Goal: Task Accomplishment & Management: Use online tool/utility

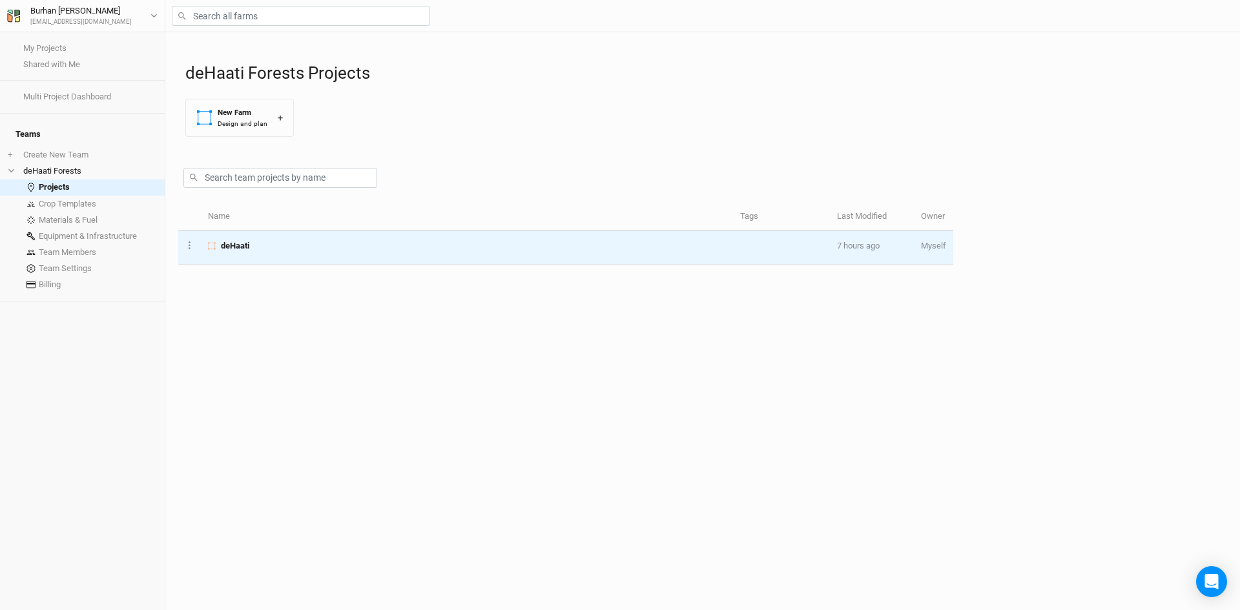
click at [225, 245] on span "deHaati" at bounding box center [235, 246] width 28 height 12
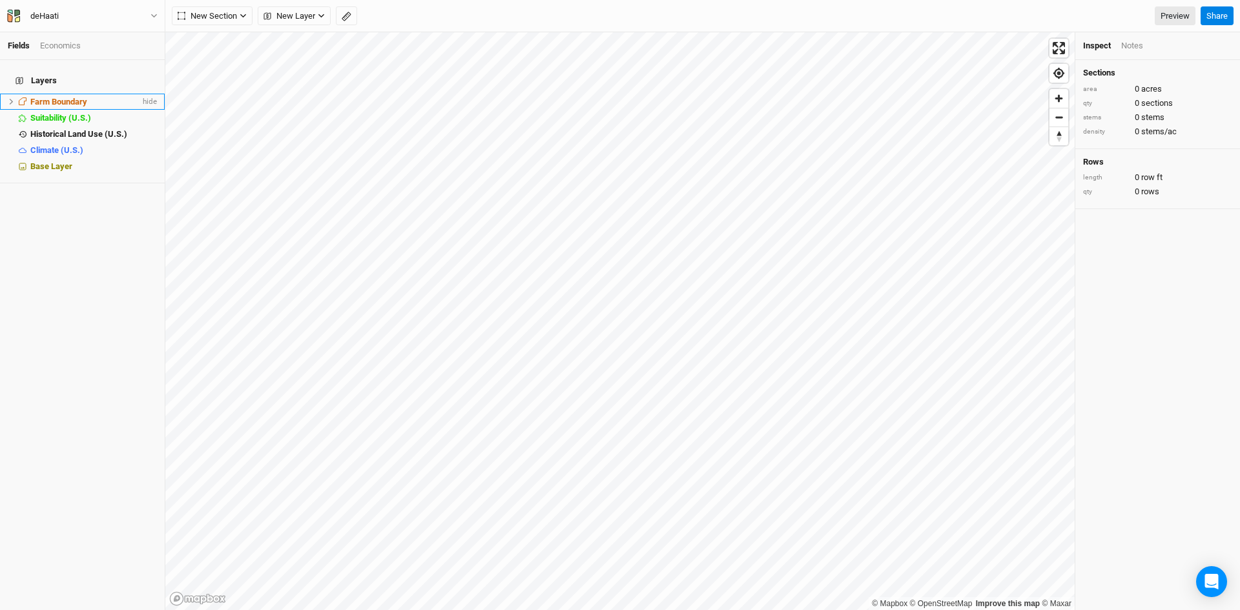
click at [14, 94] on li "Farm Boundary hide" at bounding box center [82, 102] width 165 height 16
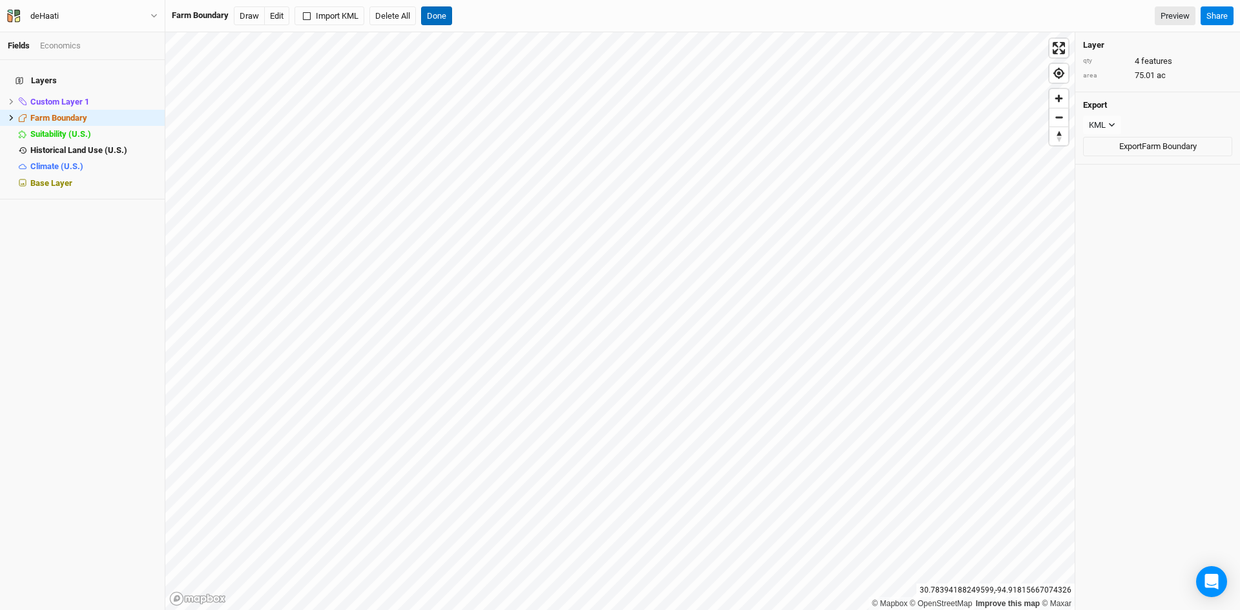
click at [440, 14] on button "Done" at bounding box center [436, 15] width 31 height 19
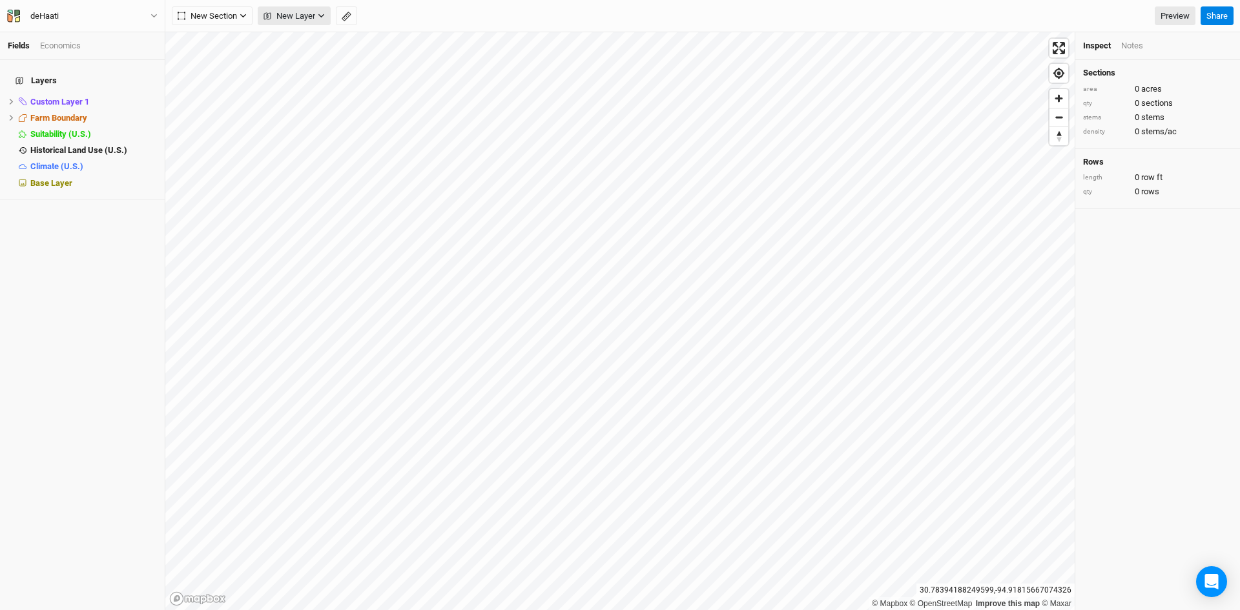
click at [298, 14] on span "New Layer" at bounding box center [290, 16] width 52 height 13
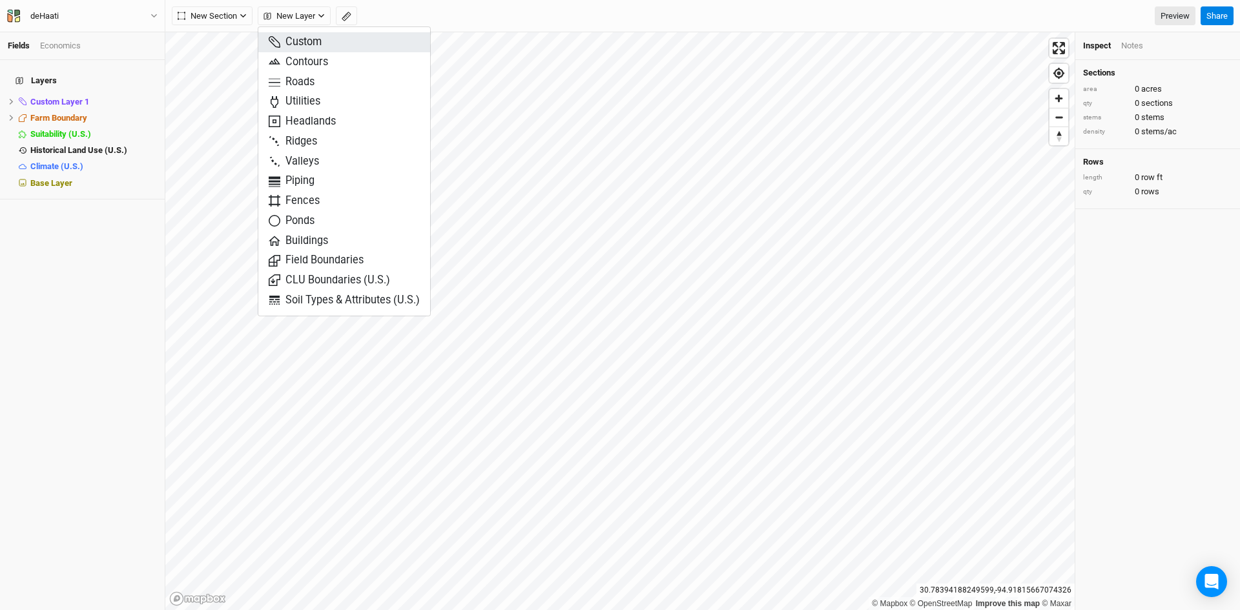
click at [296, 43] on span "Custom" at bounding box center [295, 42] width 53 height 15
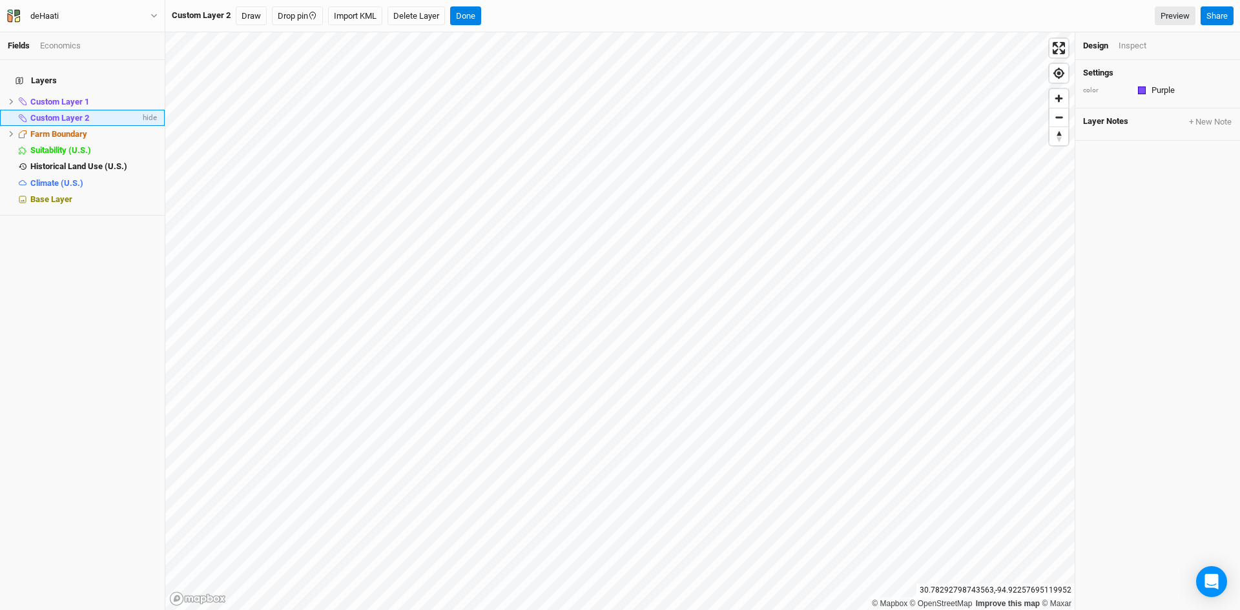
click at [55, 113] on span "Custom Layer 2" at bounding box center [59, 118] width 59 height 10
click at [76, 97] on span "Custom Layer 1" at bounding box center [59, 102] width 59 height 10
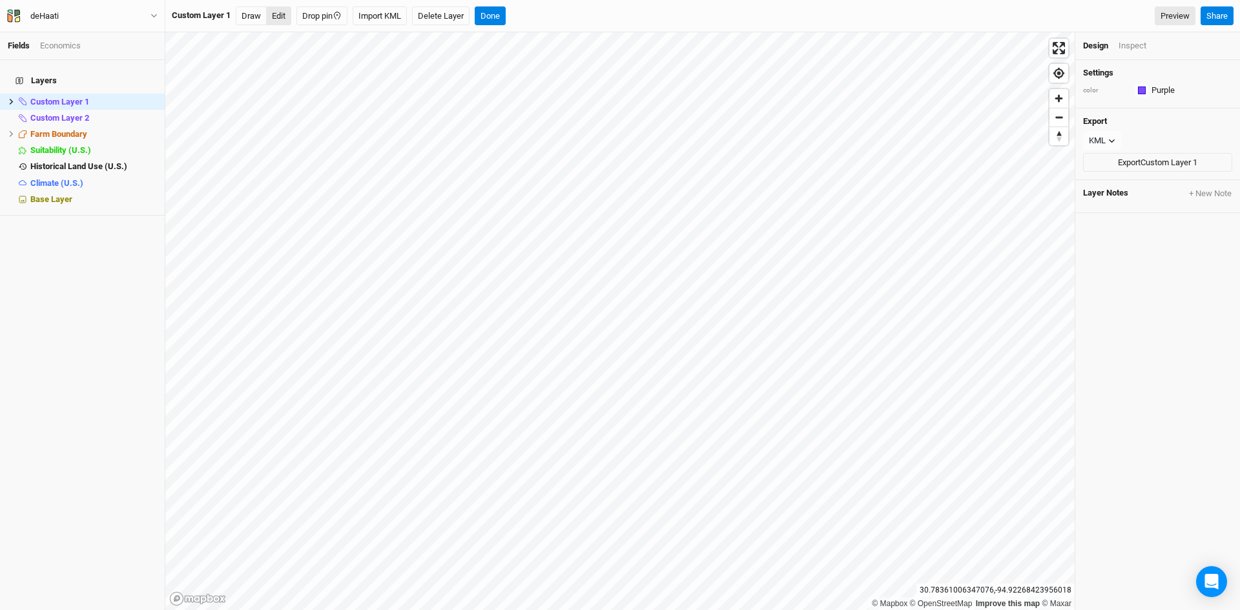
click at [279, 18] on button "Edit" at bounding box center [278, 15] width 25 height 19
click at [90, 97] on div "Custom Layer 1" at bounding box center [85, 102] width 110 height 10
type input "Coutour 5"
click at [511, 0] on html "Fields Economics Layers Coutour 5 hide Custom Layer 2 hide Farm Boundary hide S…" at bounding box center [620, 305] width 1240 height 610
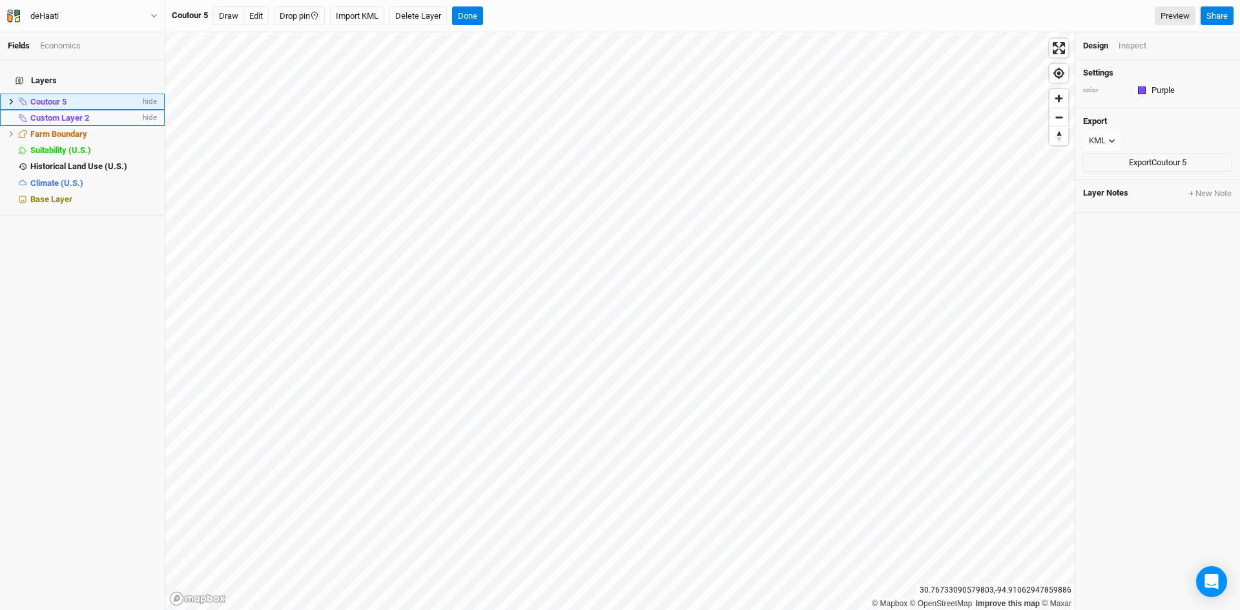
click at [54, 113] on span "Custom Layer 2" at bounding box center [59, 118] width 59 height 10
click at [358, 20] on button "Import KML" at bounding box center [355, 15] width 54 height 19
drag, startPoint x: 89, startPoint y: 105, endPoint x: 48, endPoint y: 87, distance: 44.9
click at [48, 94] on li "Coutour 5 hide" at bounding box center [82, 102] width 165 height 16
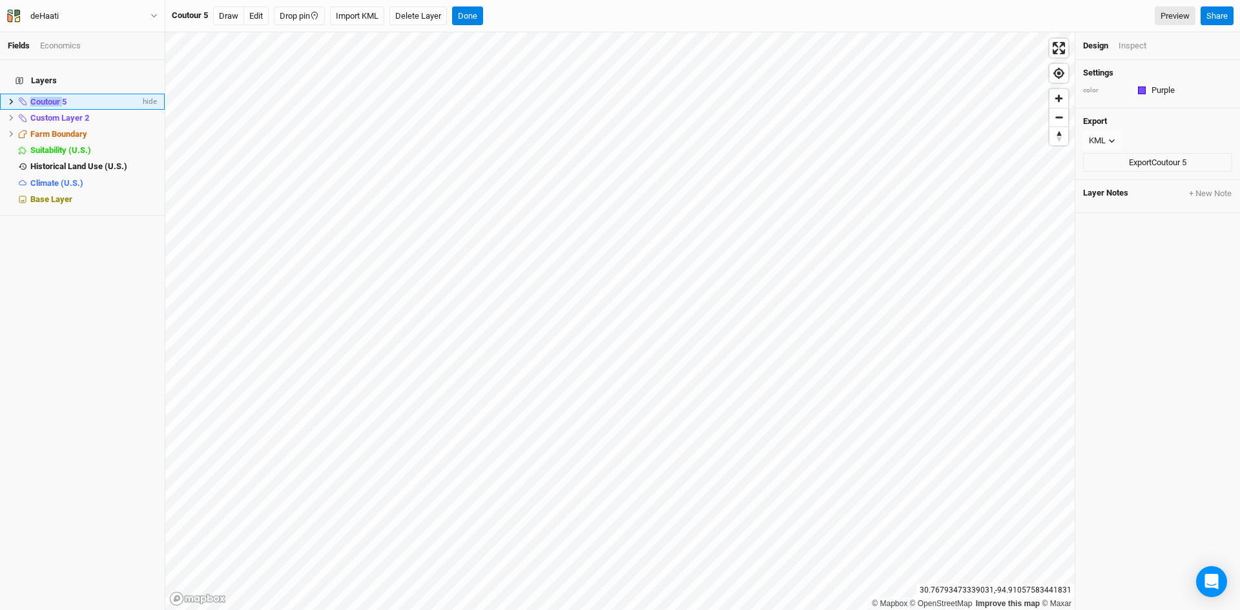
click at [48, 94] on li "Coutour 5 hide" at bounding box center [82, 102] width 165 height 16
click at [70, 97] on div "Coutour 5" at bounding box center [85, 102] width 110 height 10
click at [64, 97] on span "Coutour 5" at bounding box center [48, 102] width 36 height 10
type input "Coutour 10"
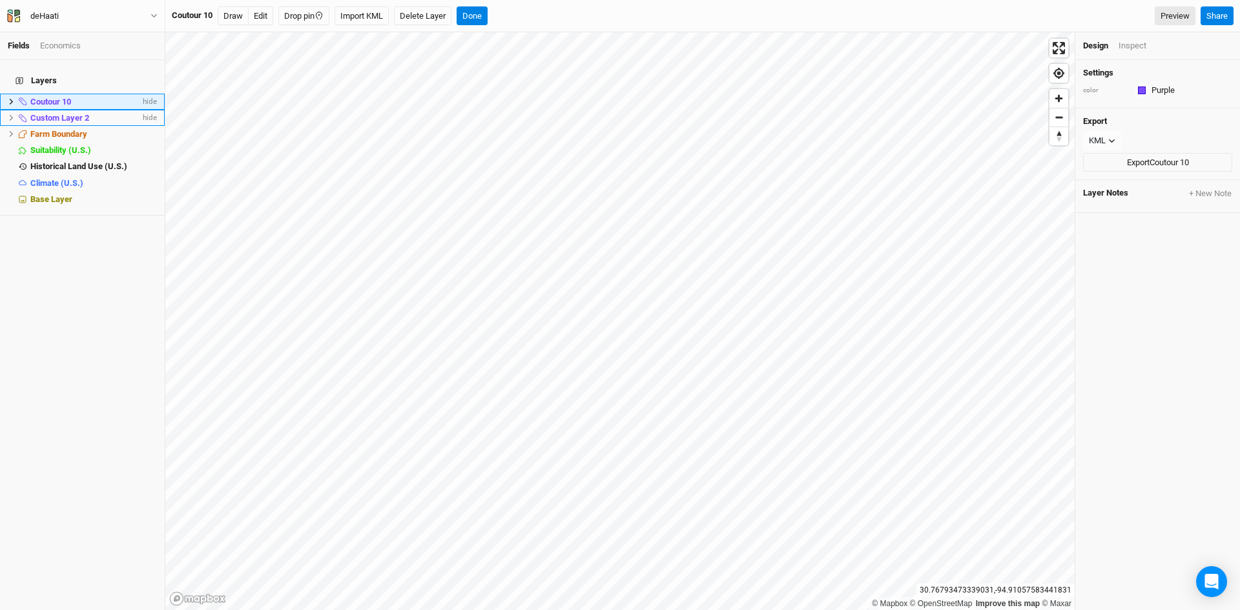
click at [79, 113] on span "Custom Layer 2" at bounding box center [59, 118] width 59 height 10
click at [91, 112] on input "Custom Layer 2" at bounding box center [82, 118] width 107 height 12
type input "C"
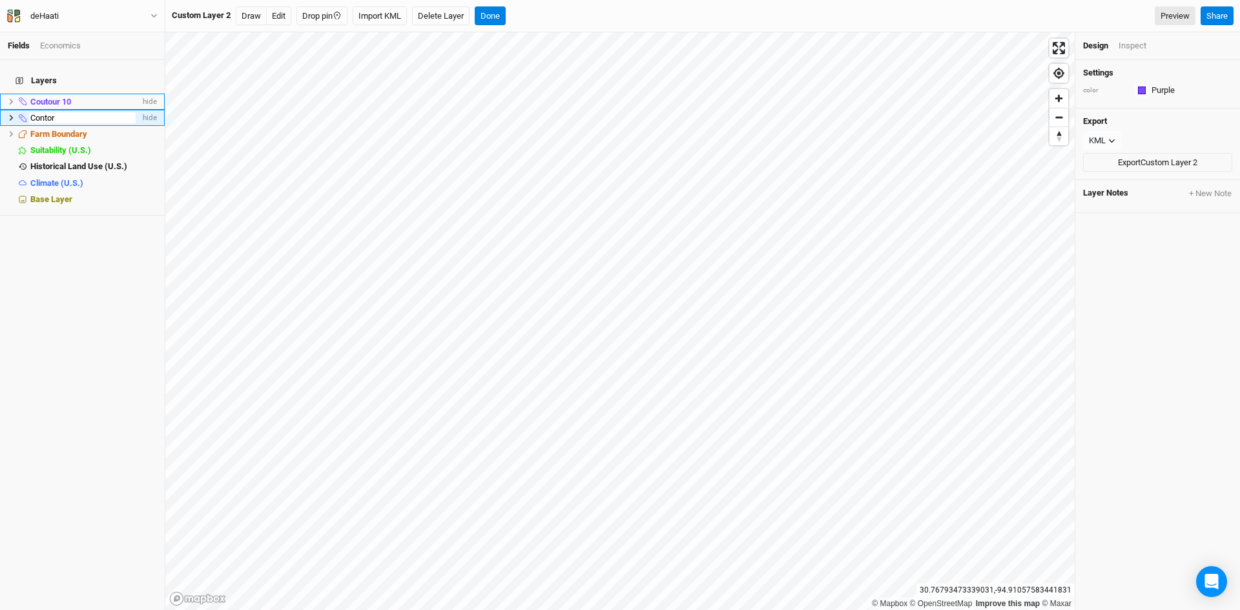
type input "Contor"
click at [76, 97] on div "Contor" at bounding box center [85, 102] width 110 height 10
click at [76, 96] on input "Contor" at bounding box center [82, 102] width 107 height 12
type input "Contor 5"
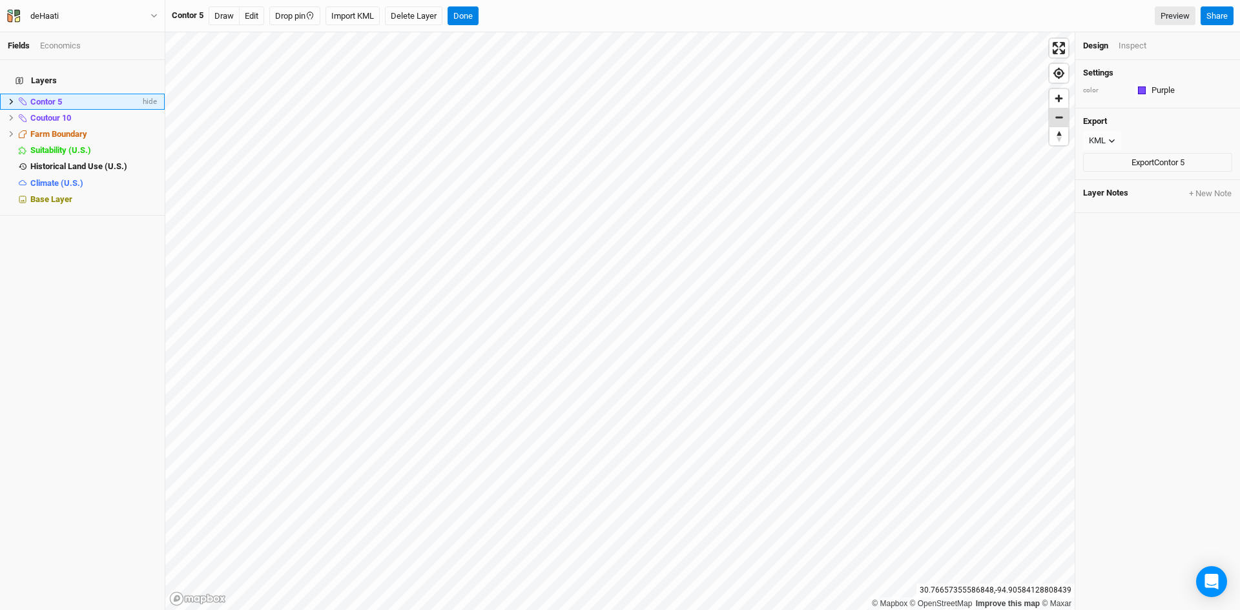
click at [1060, 119] on span "Zoom out" at bounding box center [1059, 118] width 19 height 18
click at [355, 14] on button "Import KML" at bounding box center [353, 15] width 54 height 19
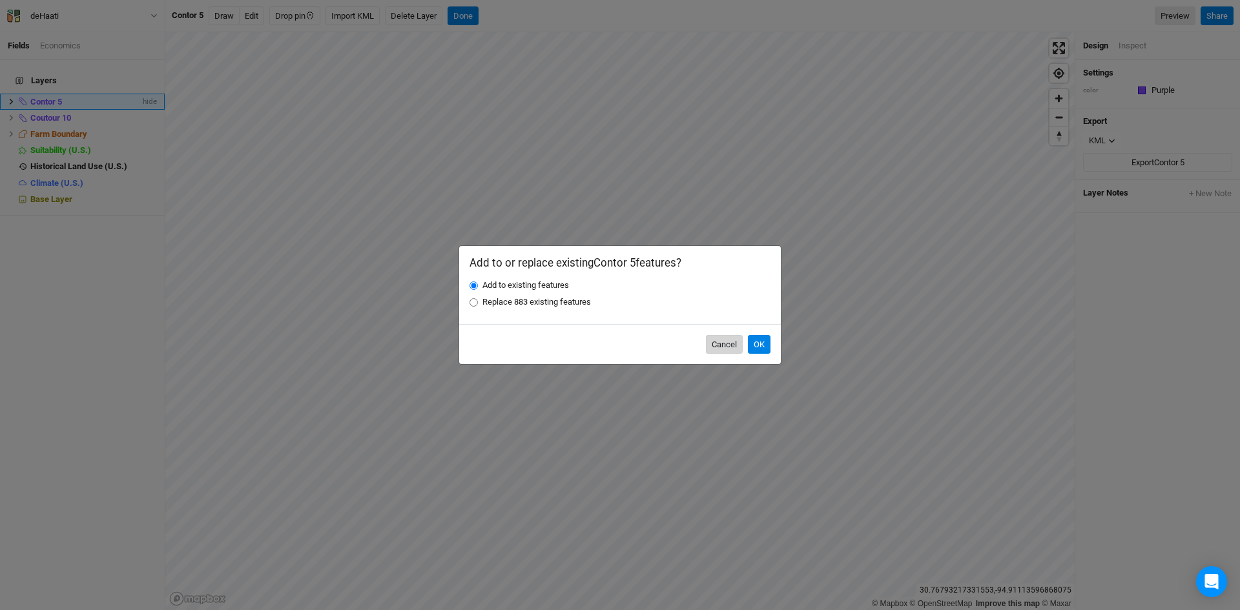
click at [713, 342] on button "Cancel" at bounding box center [724, 344] width 37 height 19
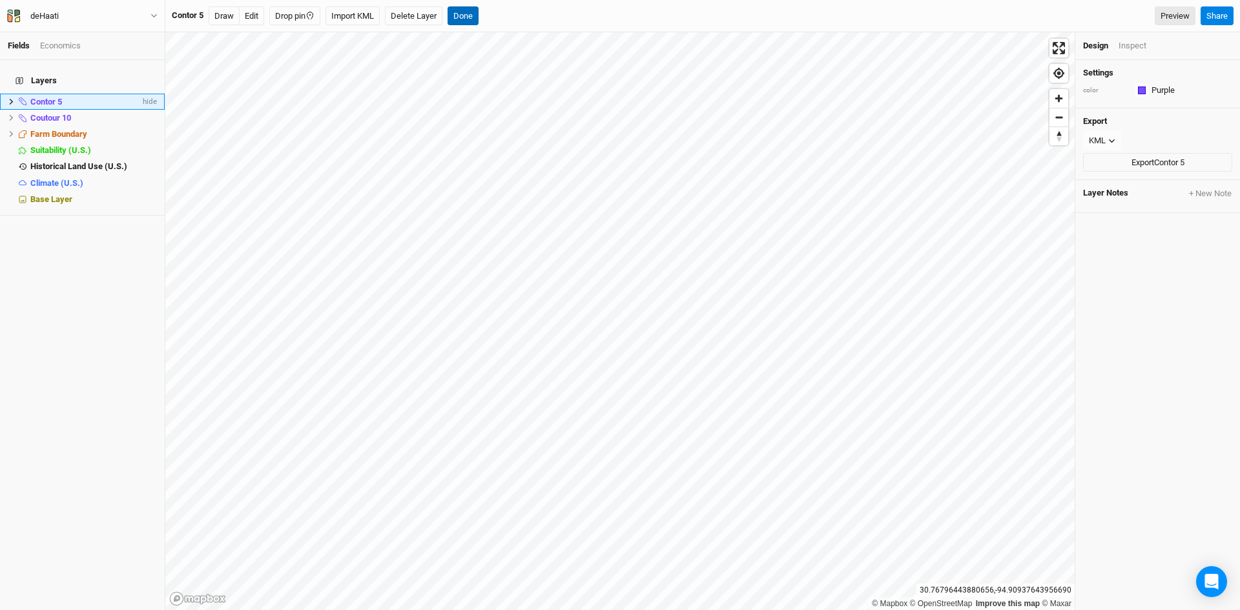
click at [462, 16] on button "Done" at bounding box center [463, 15] width 31 height 19
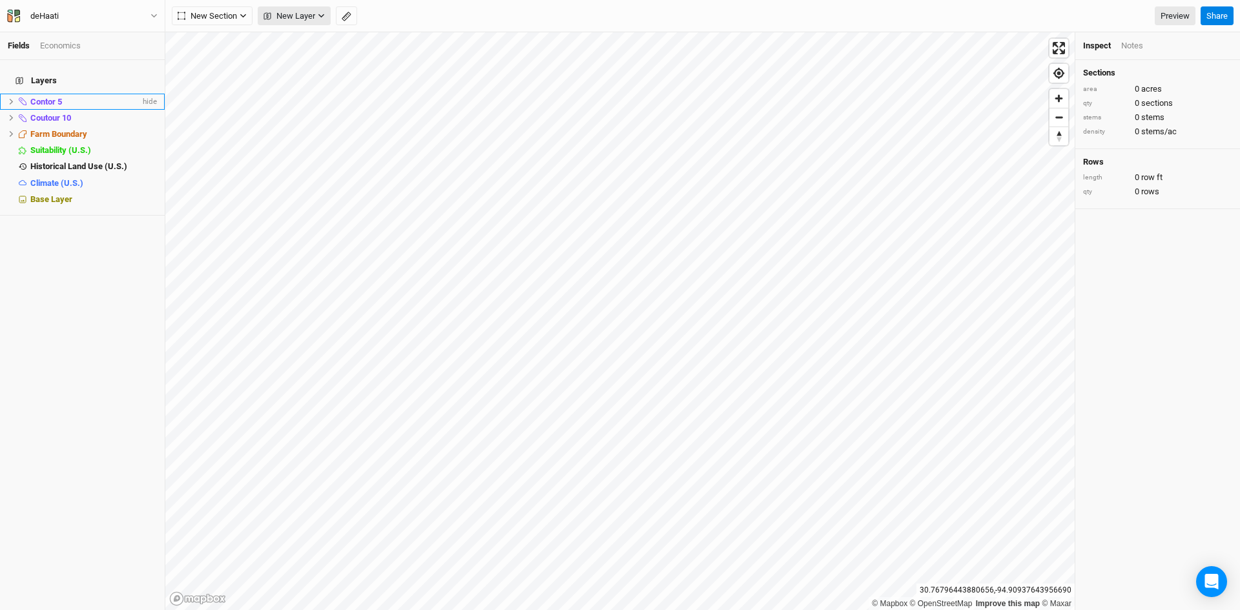
click at [303, 19] on span "New Layer" at bounding box center [290, 16] width 52 height 13
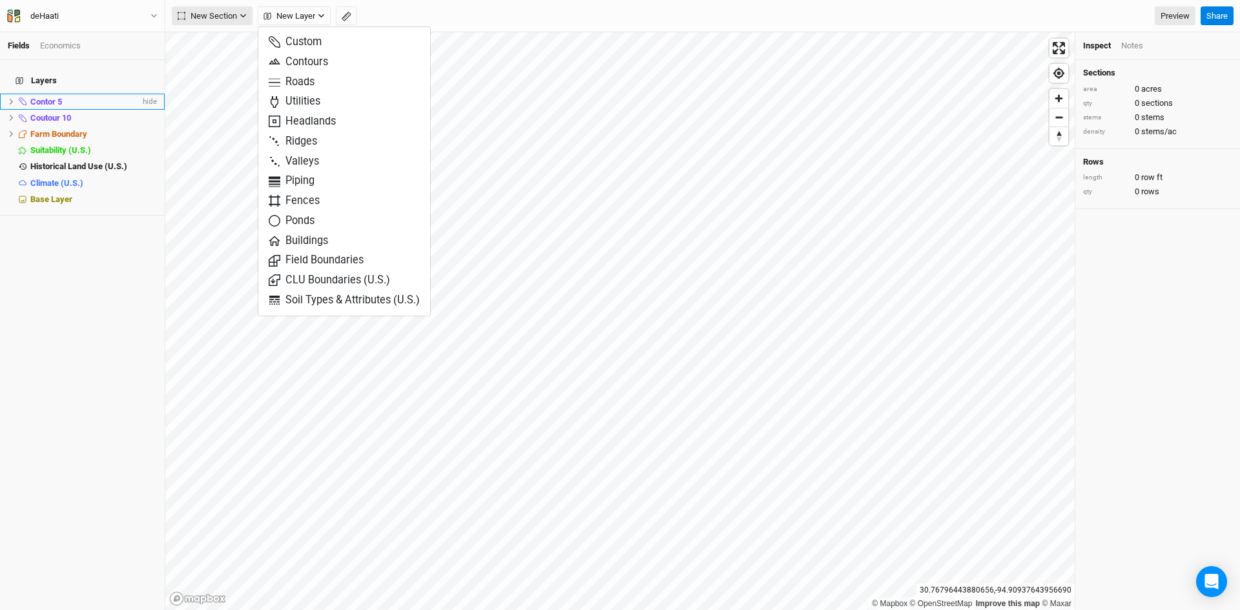
click at [214, 14] on span "New Section" at bounding box center [207, 16] width 59 height 13
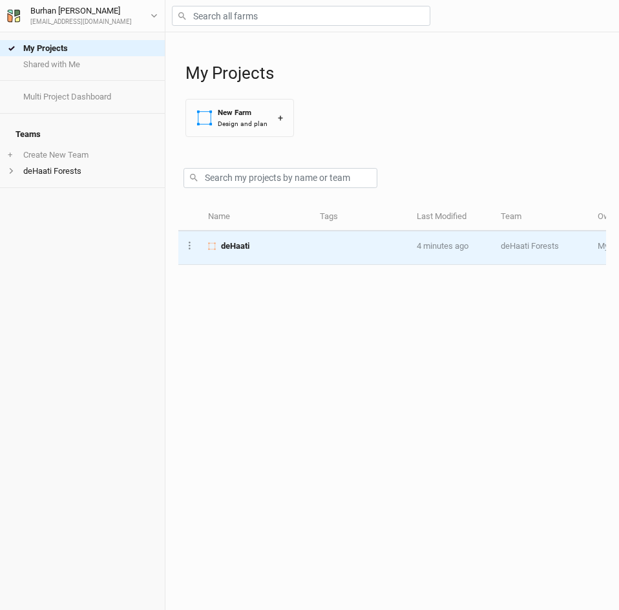
click at [240, 250] on span "deHaati" at bounding box center [235, 246] width 28 height 12
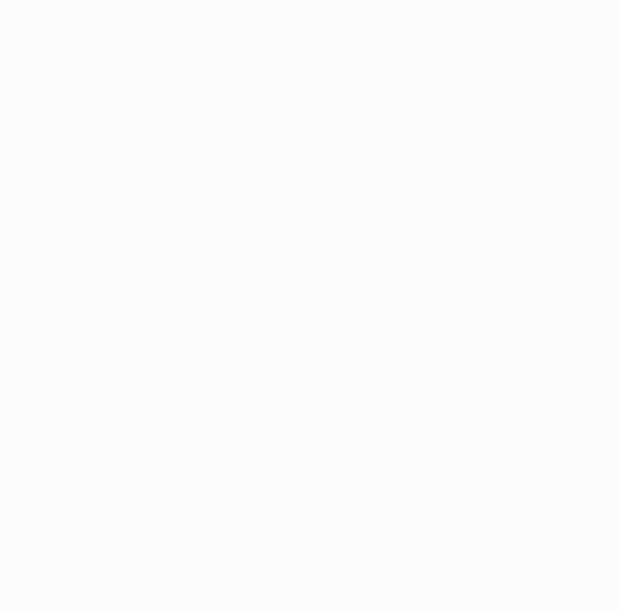
click at [240, 250] on div "Project Design Sections area 0 acres qty 0 sections stems 0 stems density 0 ste…" at bounding box center [309, 305] width 619 height 610
